Goal: Task Accomplishment & Management: Use online tool/utility

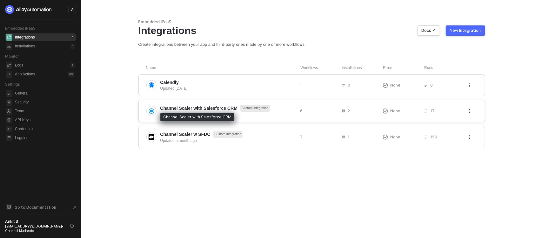
click at [188, 107] on span "Channel Scaler with Salesforce CRM" at bounding box center [199, 108] width 78 height 6
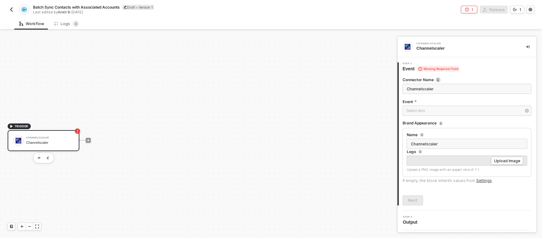
scroll to position [12, 0]
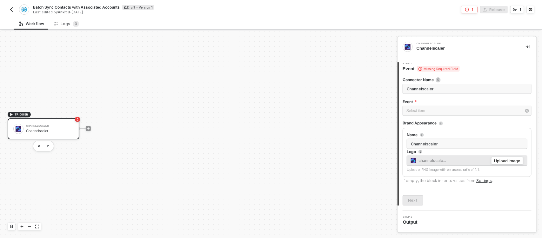
click at [11, 7] on img "button" at bounding box center [11, 9] width 5 height 5
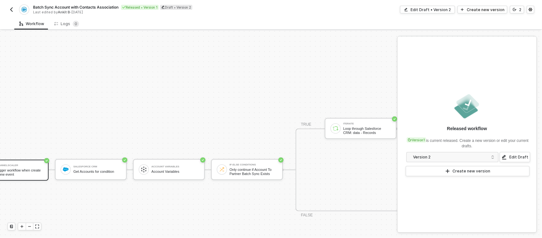
scroll to position [139, 0]
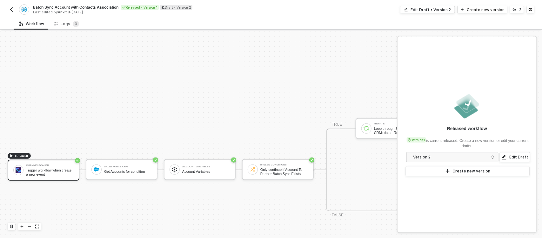
click at [11, 10] on img "button" at bounding box center [11, 9] width 5 height 5
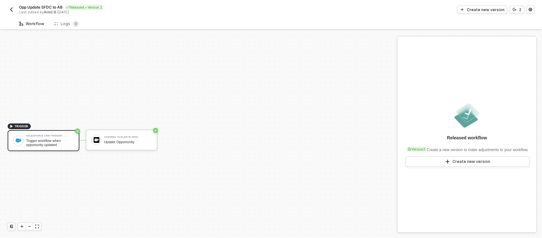
scroll to position [12, 0]
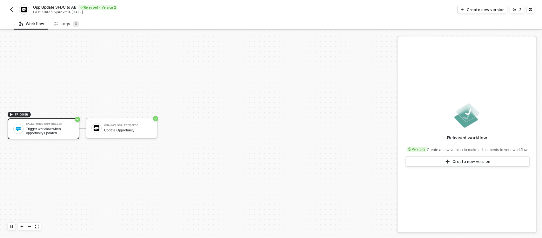
click at [10, 8] on img "button" at bounding box center [11, 9] width 5 height 5
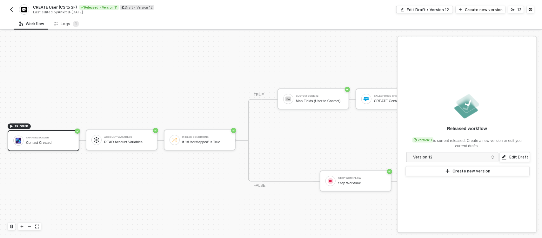
scroll to position [18, 0]
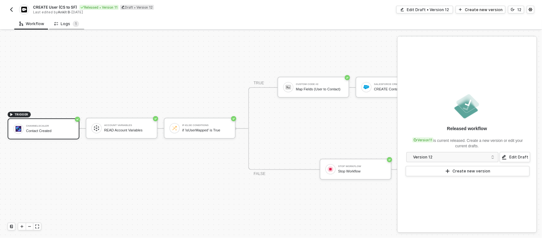
click at [67, 24] on div "Logs 1" at bounding box center [66, 24] width 25 height 6
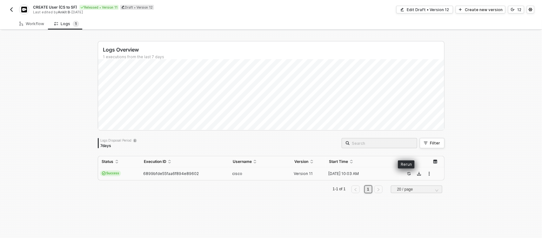
click at [408, 172] on icon "icon-success-page" at bounding box center [409, 173] width 3 height 3
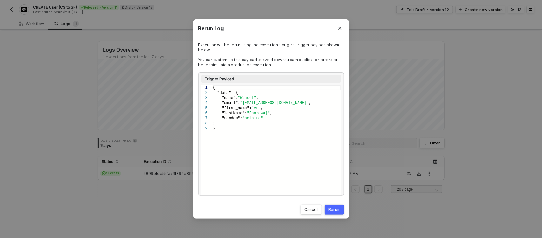
click at [228, 104] on span ""email"" at bounding box center [230, 103] width 16 height 4
type textarea "{ "data": { "name": "Weasel", "lol": "bro@youaremybro.com", "first_name": "An",…"
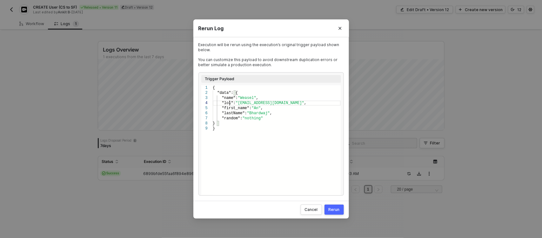
click at [331, 210] on div "Rerun" at bounding box center [334, 209] width 11 height 5
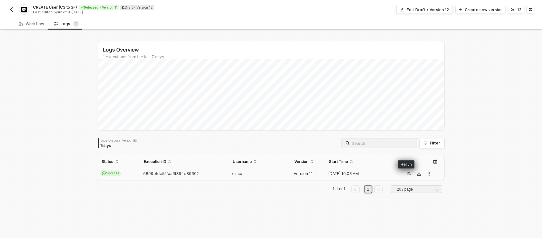
click at [408, 171] on button "button" at bounding box center [409, 174] width 8 height 8
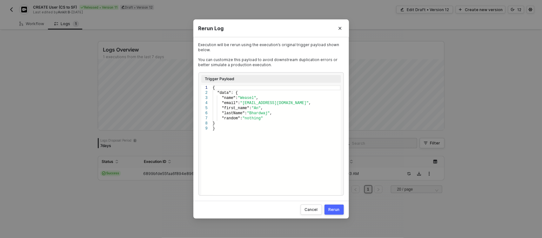
click at [227, 101] on span ""email"" at bounding box center [230, 103] width 16 height 4
click at [226, 101] on span ""email"" at bounding box center [230, 103] width 16 height 4
click at [226, 102] on span ""email"" at bounding box center [230, 103] width 16 height 4
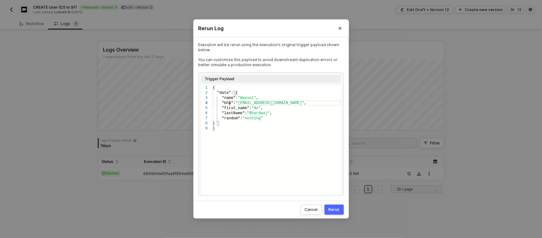
scroll to position [15, 18]
type textarea "{ "data": { "name": "Weasel", "bhau": "bro@youaremybro.com", "first_name": "An"…"
click at [334, 213] on button "Rerun" at bounding box center [334, 209] width 19 height 10
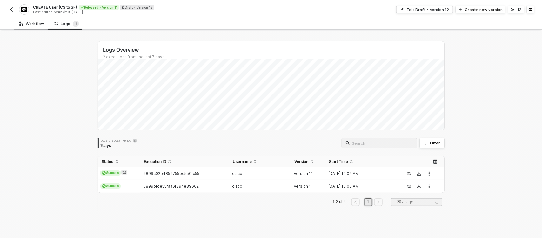
click at [31, 27] on div "Workflow" at bounding box center [31, 24] width 35 height 12
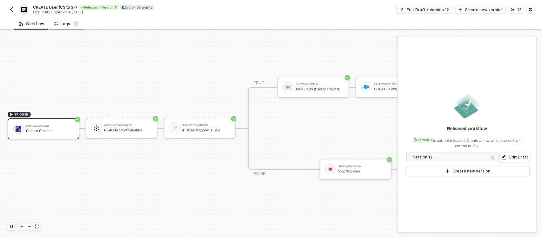
click at [66, 27] on div "Logs 1" at bounding box center [66, 24] width 35 height 12
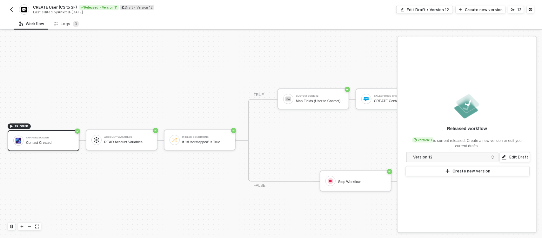
scroll to position [18, 0]
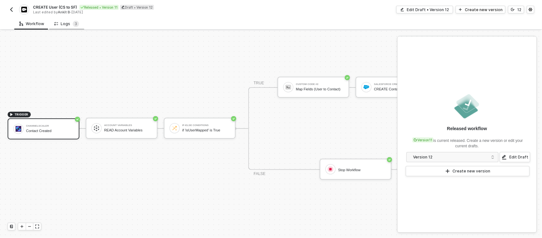
click at [64, 21] on div "Logs 3" at bounding box center [66, 24] width 25 height 6
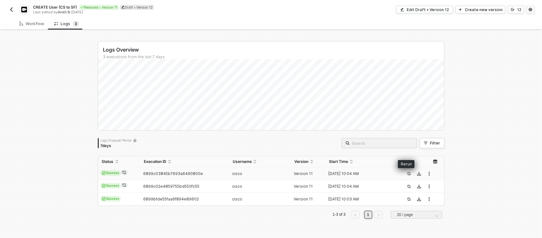
click at [405, 170] on div at bounding box center [409, 174] width 8 height 8
click at [407, 173] on icon "icon-success-page" at bounding box center [409, 174] width 4 height 4
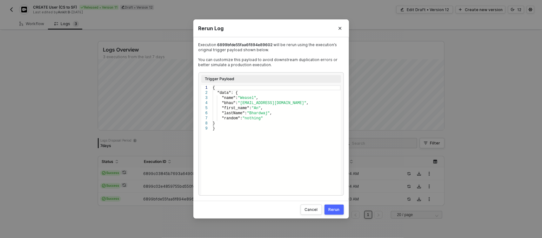
click at [227, 104] on span ""bhau"" at bounding box center [229, 103] width 14 height 4
click at [228, 97] on span ""name"" at bounding box center [229, 98] width 14 height 4
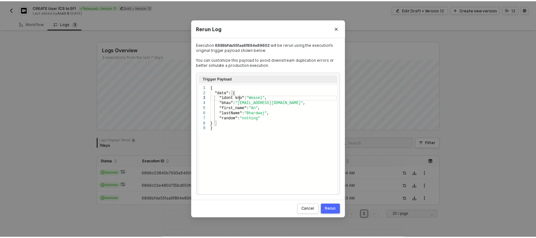
scroll to position [10, 29]
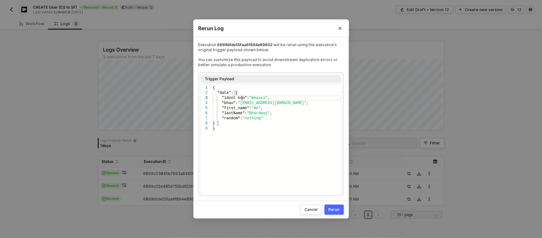
type textarea "{ "data": { "idont kno": "Weasel", "bhau": "[EMAIL_ADDRESS][DOMAIN_NAME]", "fir…"
click at [335, 202] on div "Cancel Rerun" at bounding box center [271, 209] width 156 height 18
click at [332, 212] on button "Rerun" at bounding box center [334, 209] width 19 height 10
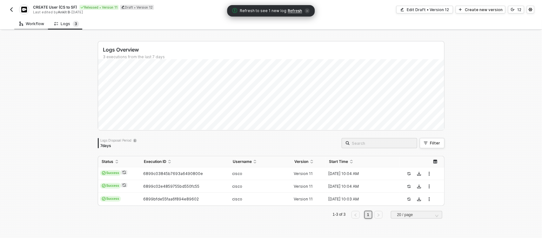
click at [34, 18] on div "Workflow" at bounding box center [31, 24] width 35 height 12
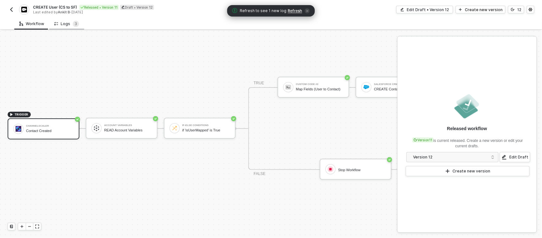
click at [63, 26] on div "Logs 3" at bounding box center [66, 24] width 25 height 6
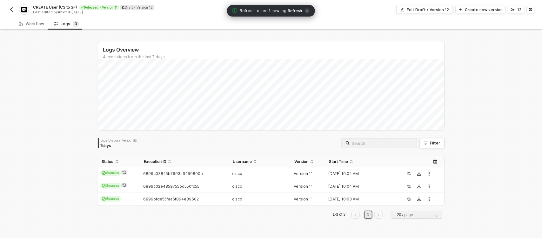
click at [293, 8] on span "Refresh" at bounding box center [295, 10] width 14 height 5
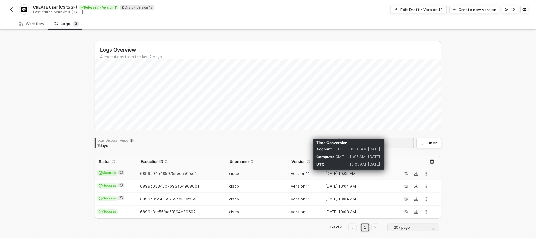
click at [344, 173] on div "11 Aug 2025 10:05 AM" at bounding box center [356, 173] width 69 height 5
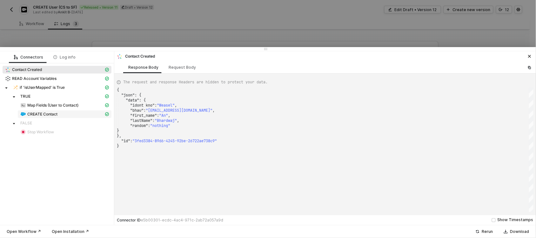
click at [86, 114] on div "CREATE Contact" at bounding box center [62, 114] width 84 height 6
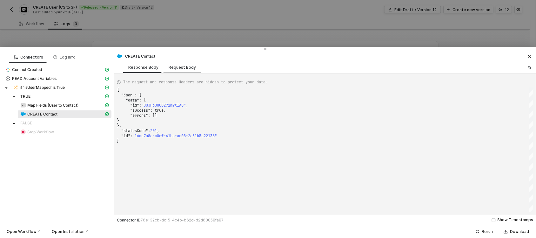
click at [176, 71] on div "Request Body" at bounding box center [182, 67] width 37 height 12
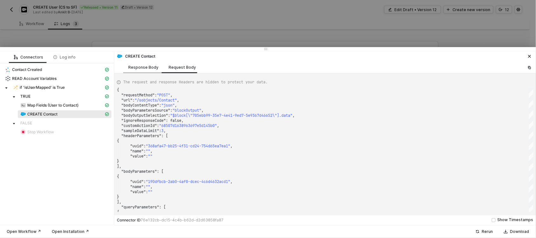
click at [151, 68] on div "Response Body" at bounding box center [143, 67] width 30 height 5
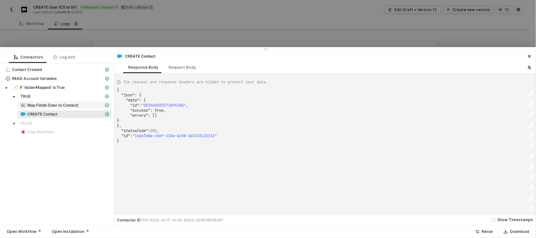
click at [68, 104] on span "Map Fields (User to Contact)" at bounding box center [52, 105] width 51 height 5
type textarea "{ "json": { "FirstName": "An", "LastName": "BHARDWAJ" }, "statusCode": null, "i…"
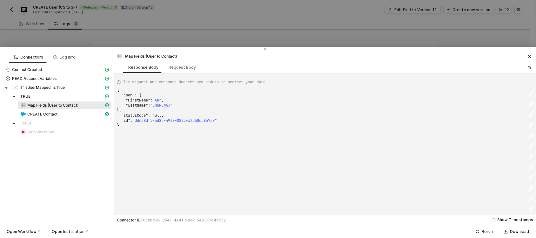
click at [237, 25] on div at bounding box center [268, 119] width 536 height 238
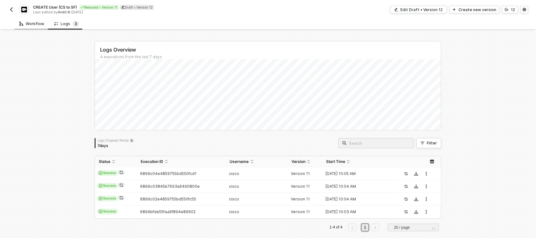
click at [33, 26] on div "Workflow" at bounding box center [31, 23] width 25 height 5
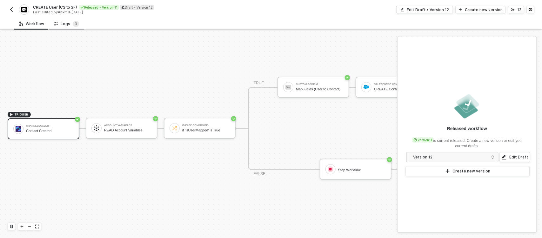
click at [65, 24] on div "Logs 3" at bounding box center [66, 24] width 25 height 6
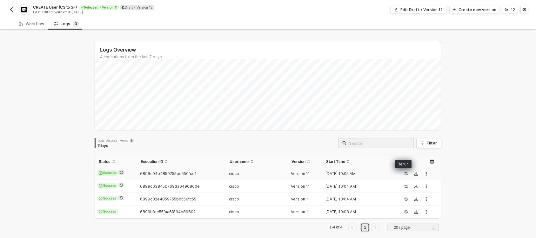
click at [404, 174] on icon "icon-success-page" at bounding box center [406, 174] width 4 height 4
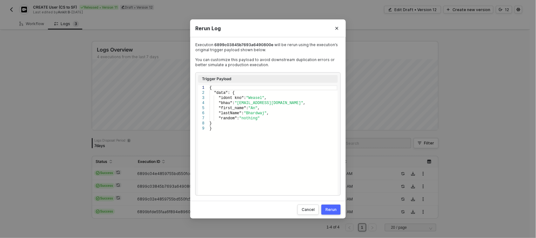
click at [231, 107] on span ""first_name"" at bounding box center [232, 108] width 27 height 4
type textarea "{ "data": { "idont kno": "Weasel", "bhau": "bro@youaremybro.com", "as": "An", "…"
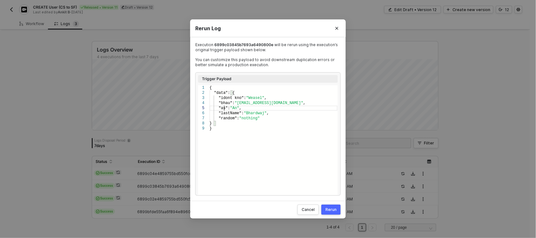
click at [329, 207] on div "Rerun" at bounding box center [331, 209] width 11 height 5
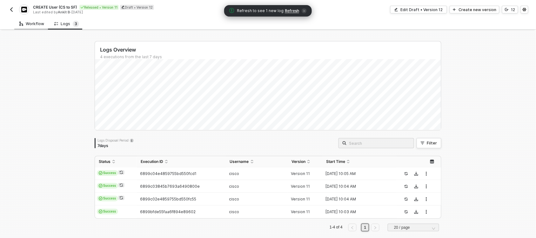
click at [36, 18] on div "Workflow" at bounding box center [31, 24] width 35 height 12
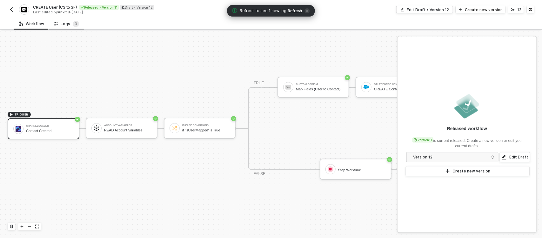
click at [61, 23] on div "Logs 3" at bounding box center [66, 24] width 25 height 6
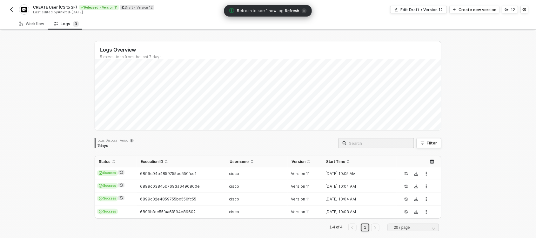
click at [287, 12] on span "Refresh" at bounding box center [292, 10] width 14 height 5
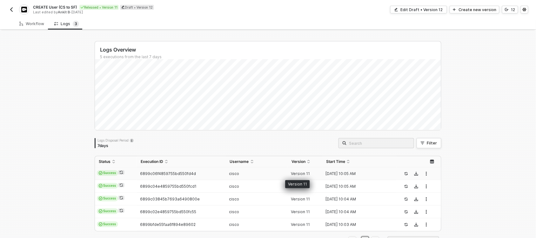
scroll to position [21, 0]
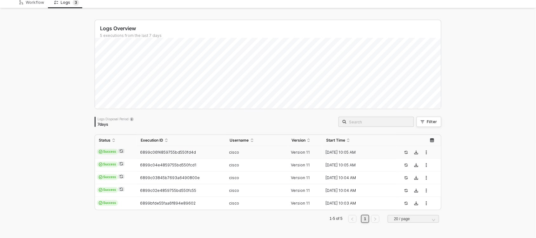
click at [374, 157] on td "11 Aug 2025 10:05 AM" at bounding box center [359, 152] width 74 height 13
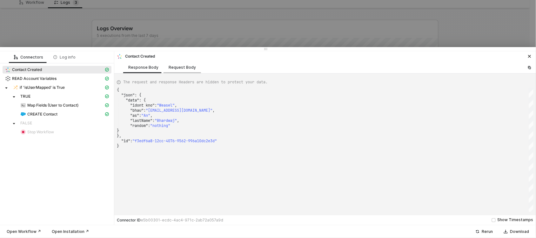
click at [180, 64] on div "Request Body" at bounding box center [182, 67] width 37 height 12
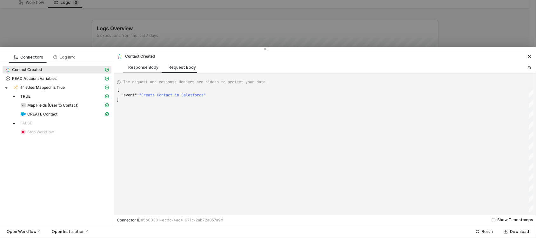
click at [134, 64] on div "Response Body" at bounding box center [143, 67] width 40 height 12
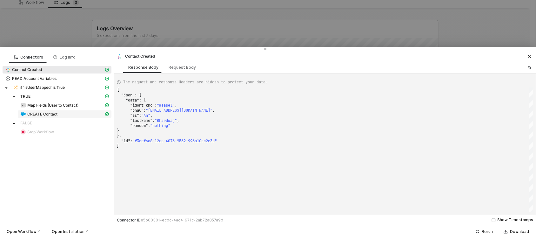
click at [41, 113] on span "CREATE Contact" at bounding box center [42, 114] width 30 height 5
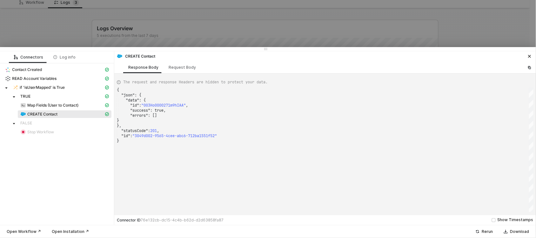
click at [44, 101] on div "TRUE" at bounding box center [57, 96] width 109 height 9
click at [42, 108] on span "Map Fields (User to Contact)" at bounding box center [65, 105] width 94 height 8
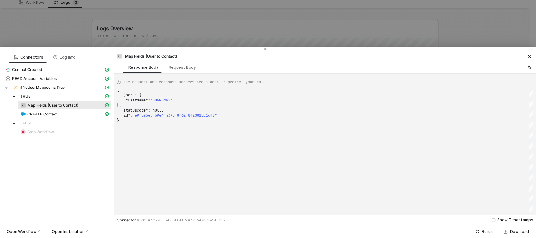
click at [42, 108] on span "Map Fields (User to Contact)" at bounding box center [65, 105] width 94 height 8
click at [39, 89] on span "if 'isUserMapped' is True" at bounding box center [42, 87] width 45 height 5
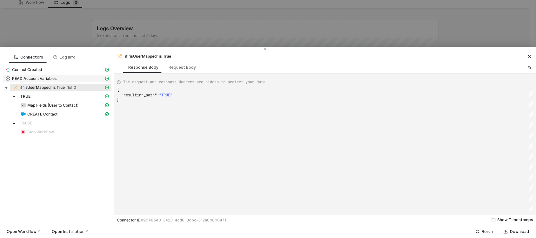
click at [44, 82] on span "READ Account Variables" at bounding box center [57, 79] width 109 height 8
type textarea "{ "json": { "variables": { "isCreateAccountMapped": "true", "createAccountMappi…"
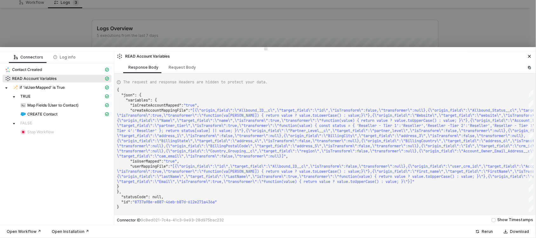
click at [167, 21] on div at bounding box center [268, 119] width 536 height 238
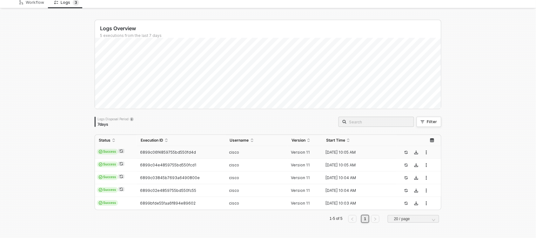
scroll to position [0, 0]
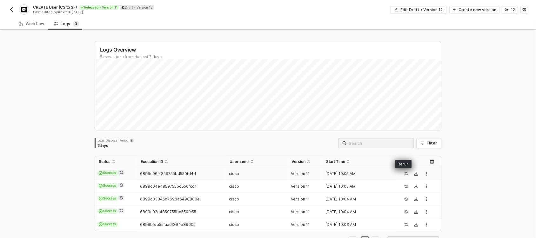
click at [404, 172] on icon "icon-success-page" at bounding box center [406, 174] width 4 height 4
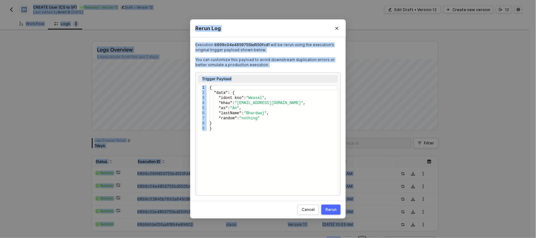
scroll to position [0, 2]
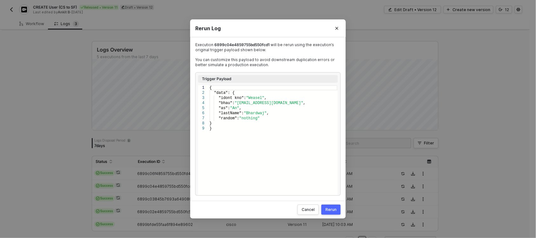
click at [242, 136] on div "{ "data" : { "idont kno" : "Weasel" , "bhau" : "bro@youaremybro.com" , "as" : "…" at bounding box center [274, 140] width 128 height 110
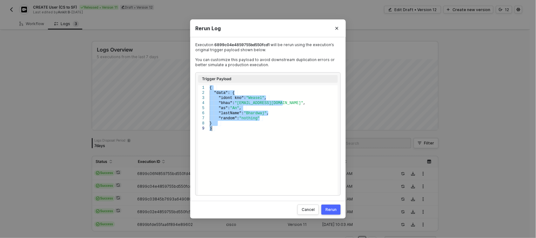
scroll to position [0, 0]
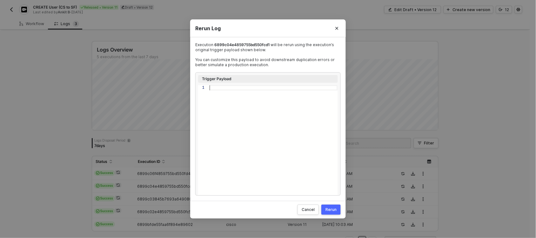
click at [334, 211] on div "Rerun" at bounding box center [331, 209] width 11 height 5
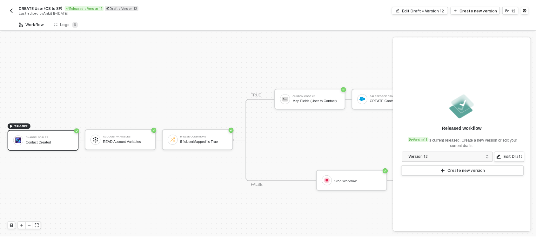
scroll to position [18, 0]
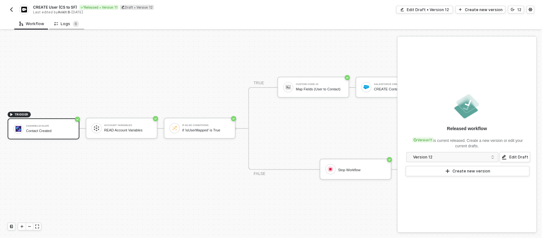
click at [66, 21] on div "Logs 6" at bounding box center [66, 24] width 25 height 6
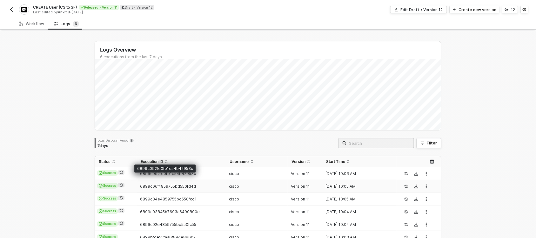
scroll to position [34, 0]
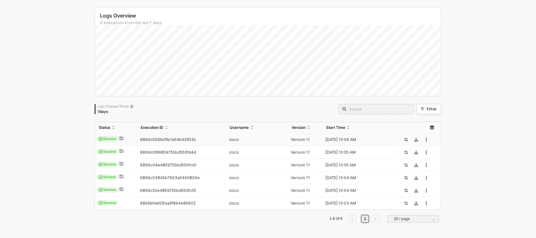
click at [203, 139] on div "6899c092fe0fb1e54b42953c" at bounding box center [179, 139] width 84 height 5
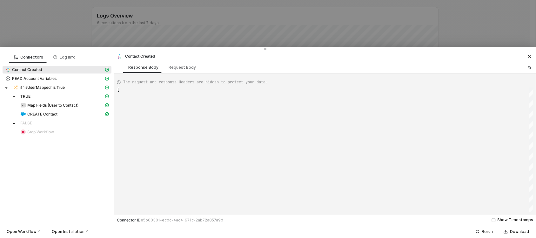
type textarea "{ "json": { "data": { "idont kno": "Weasel", "bhau": "[EMAIL_ADDRESS][DOMAIN_NA…"
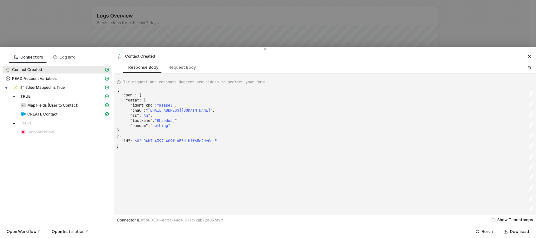
click at [213, 21] on div at bounding box center [268, 119] width 536 height 238
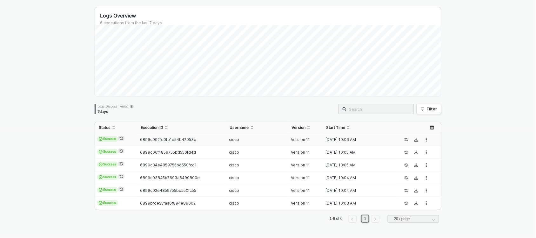
scroll to position [0, 0]
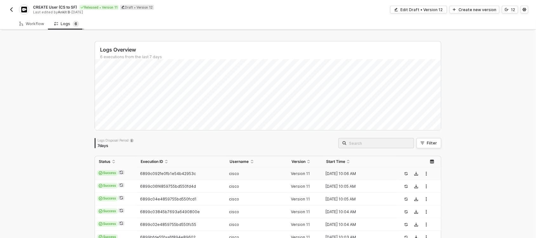
click at [75, 21] on span "6" at bounding box center [76, 23] width 3 height 5
click at [39, 21] on div "Workflow" at bounding box center [31, 24] width 35 height 12
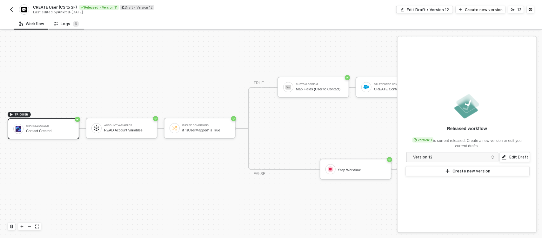
click at [51, 25] on div "Logs 6" at bounding box center [66, 24] width 35 height 12
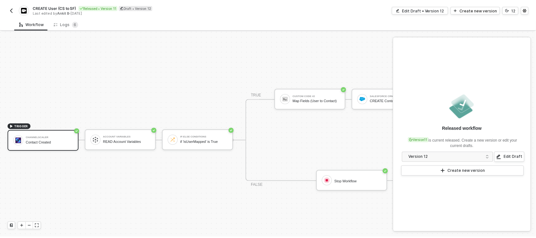
scroll to position [18, 0]
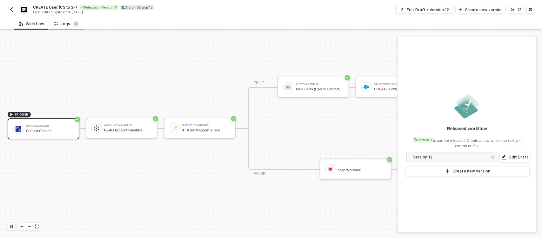
click at [61, 23] on div "Logs 6" at bounding box center [66, 24] width 25 height 6
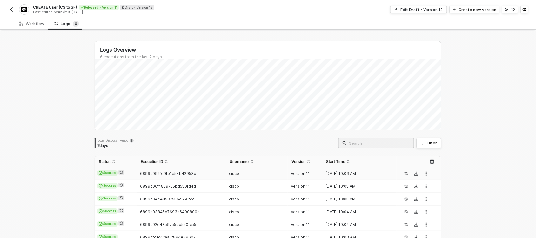
click at [406, 173] on button "button" at bounding box center [407, 174] width 8 height 8
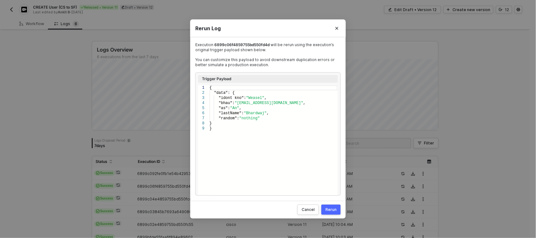
scroll to position [0, 2]
drag, startPoint x: 217, startPoint y: 98, endPoint x: 272, endPoint y: 120, distance: 59.2
click at [272, 120] on div "{ "data" : { "idont kno" : "Weasel" , "bhau" : "bro@youaremybro.com" , "as" : "…" at bounding box center [274, 140] width 128 height 110
type textarea "{ "data": { } }"
click at [335, 209] on div "Rerun" at bounding box center [331, 209] width 11 height 5
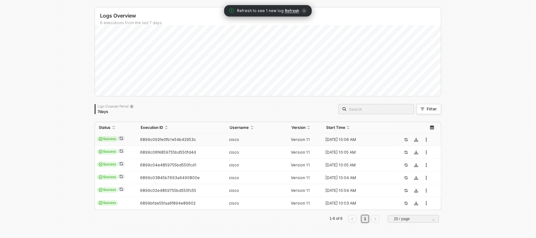
scroll to position [0, 0]
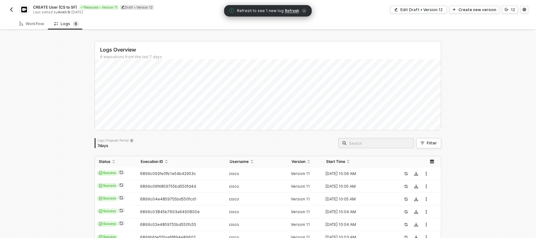
click at [290, 10] on span "Refresh" at bounding box center [292, 10] width 14 height 5
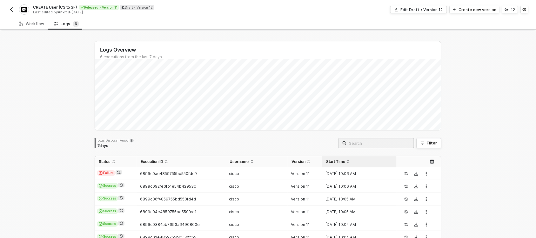
scroll to position [47, 0]
